Goal: Task Accomplishment & Management: Use online tool/utility

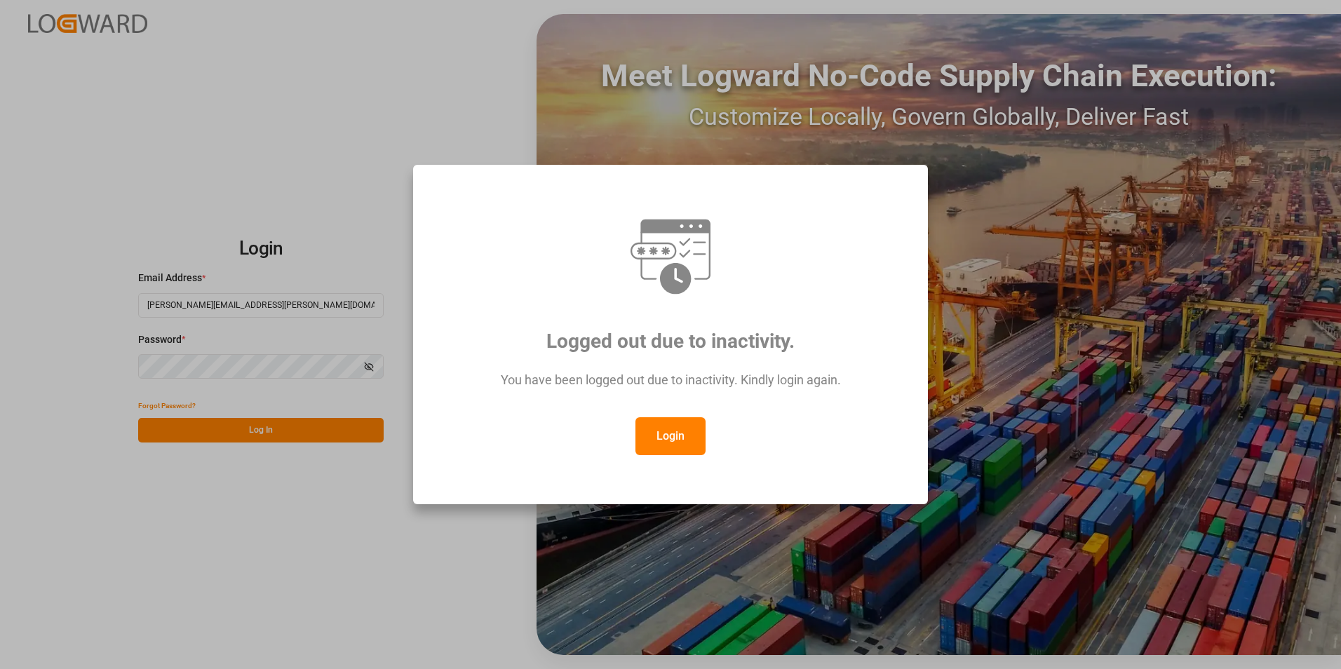
click at [669, 437] on button "Login" at bounding box center [671, 436] width 70 height 38
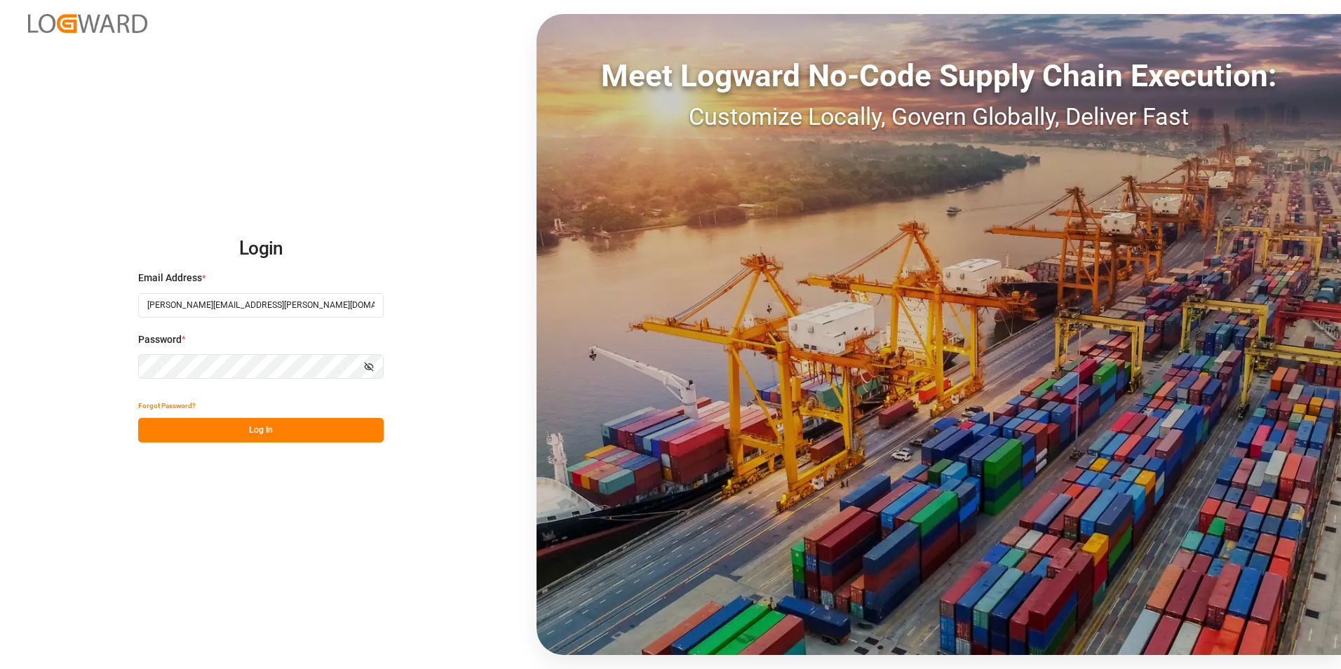
click at [266, 420] on button "Log In" at bounding box center [261, 430] width 246 height 25
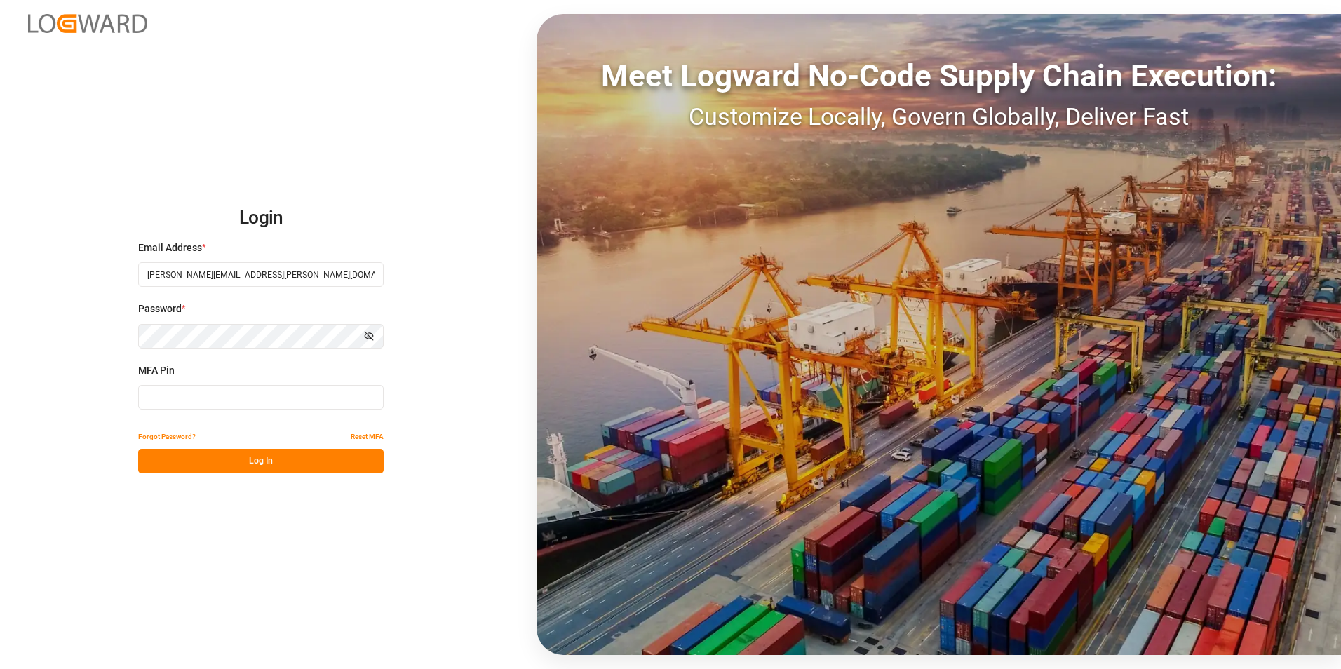
click at [215, 401] on input at bounding box center [261, 397] width 246 height 25
type input "643801"
click at [272, 462] on button "Log In" at bounding box center [261, 461] width 246 height 25
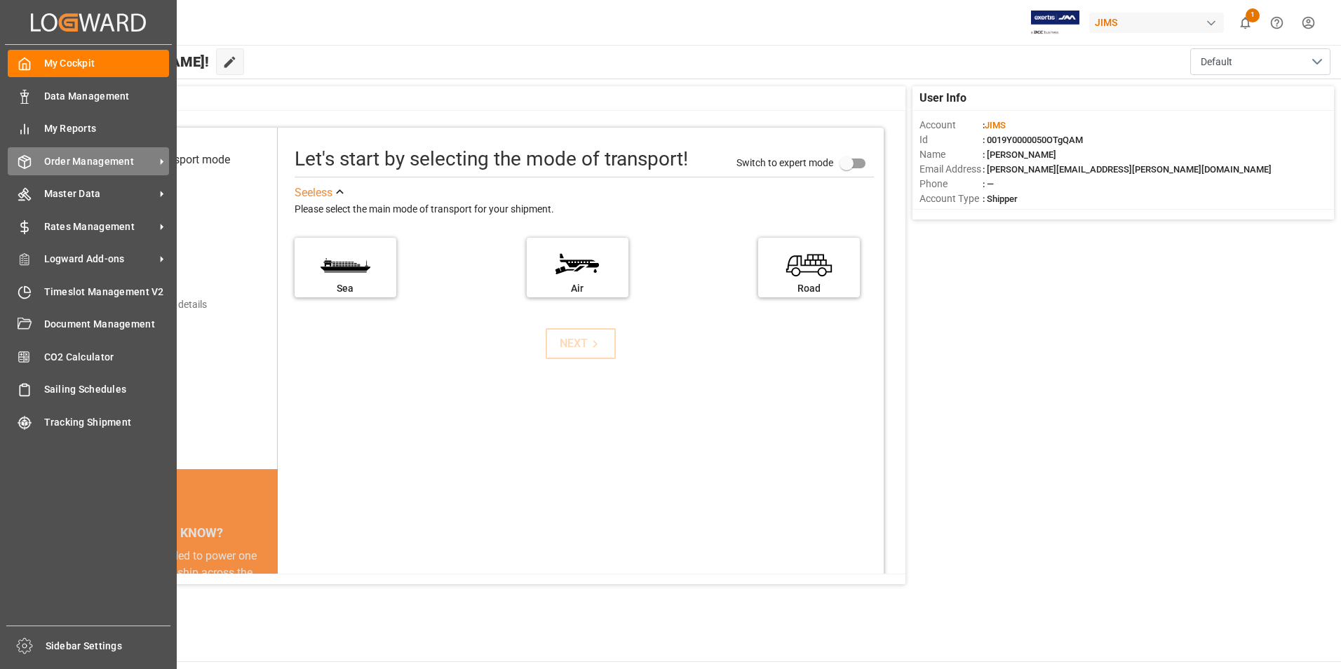
click at [94, 161] on span "Order Management" at bounding box center [99, 161] width 111 height 15
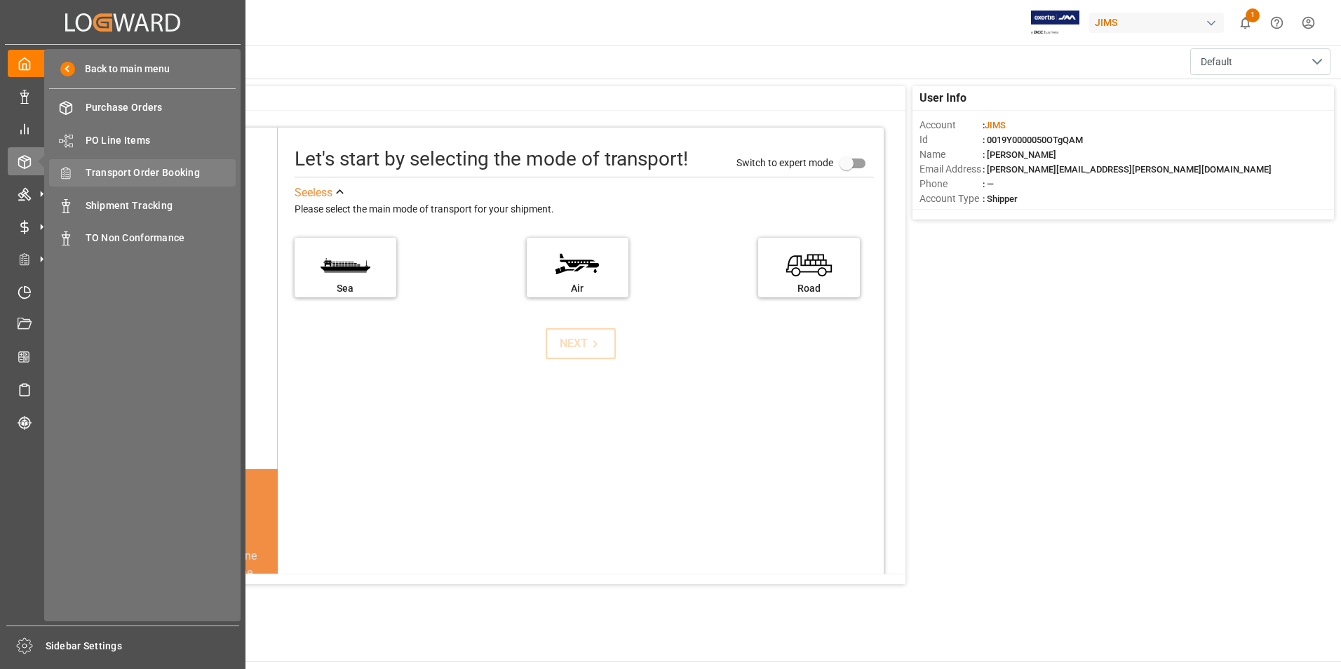
click at [159, 175] on span "Transport Order Booking" at bounding box center [161, 173] width 151 height 15
